Goal: Find specific page/section: Find specific page/section

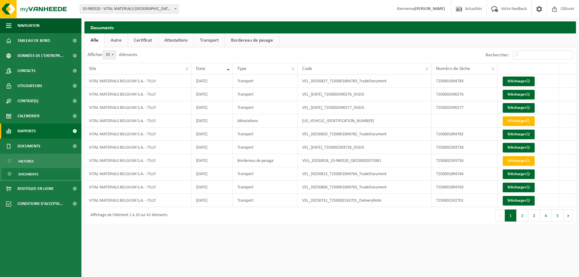
click at [37, 132] on link "Rapports" at bounding box center [40, 131] width 81 height 15
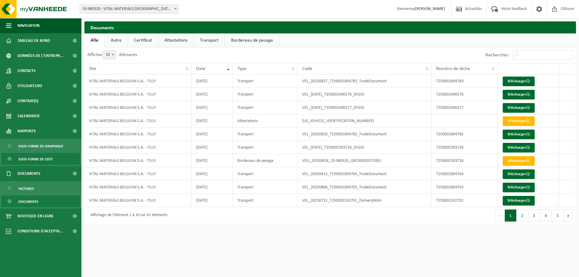
click at [32, 161] on span "Sous forme de liste" at bounding box center [35, 158] width 34 height 11
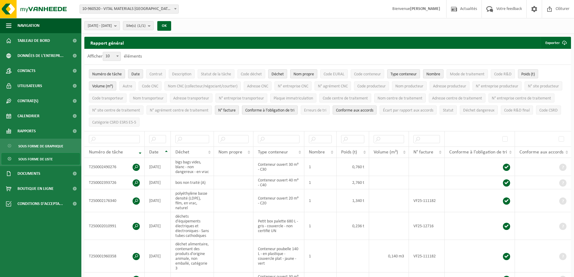
click at [166, 150] on th "Date" at bounding box center [158, 152] width 26 height 11
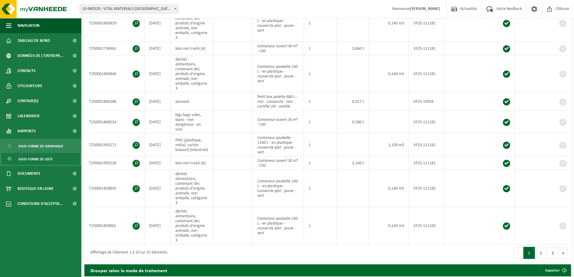
scroll to position [241, 0]
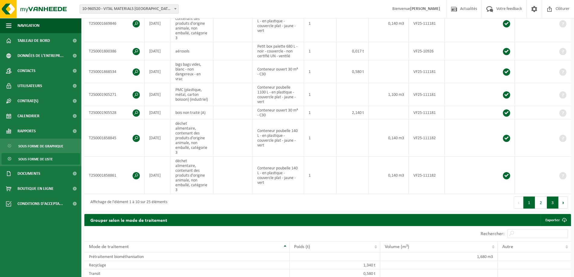
click at [550, 197] on button "3" at bounding box center [553, 203] width 12 height 12
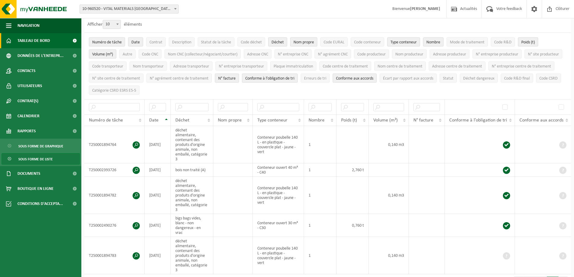
scroll to position [0, 0]
